Goal: Information Seeking & Learning: Find specific fact

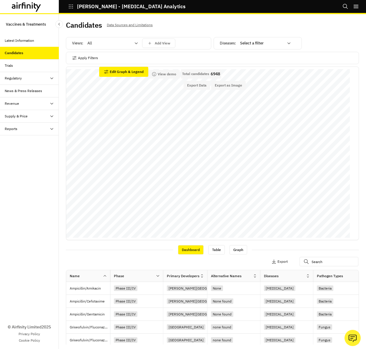
click at [346, 4] on icon "Search" at bounding box center [345, 6] width 5 height 5
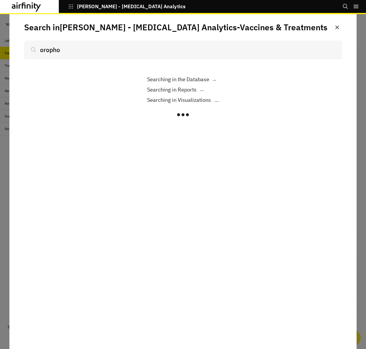
type input "oroph"
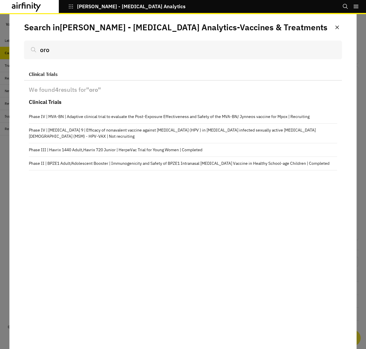
type input "oroo"
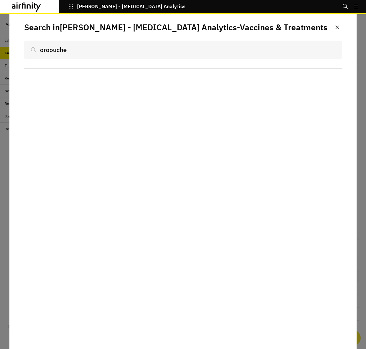
type input "oroouche"
click at [337, 28] on icon "Close" at bounding box center [338, 28] width 4 height 4
